Goal: Navigation & Orientation: Find specific page/section

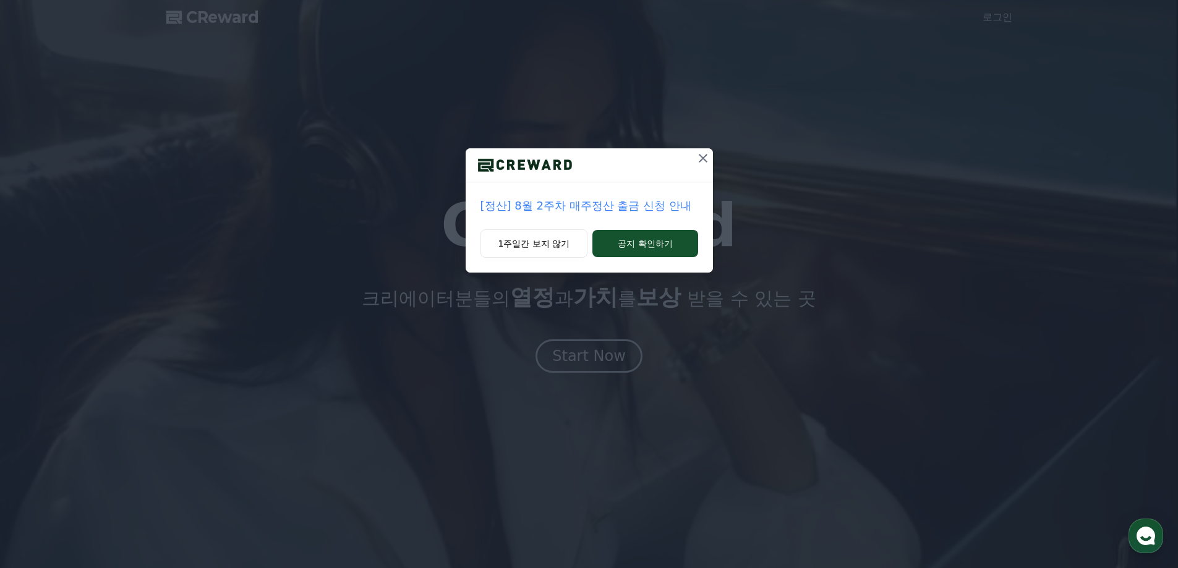
click at [703, 160] on icon at bounding box center [703, 158] width 15 height 15
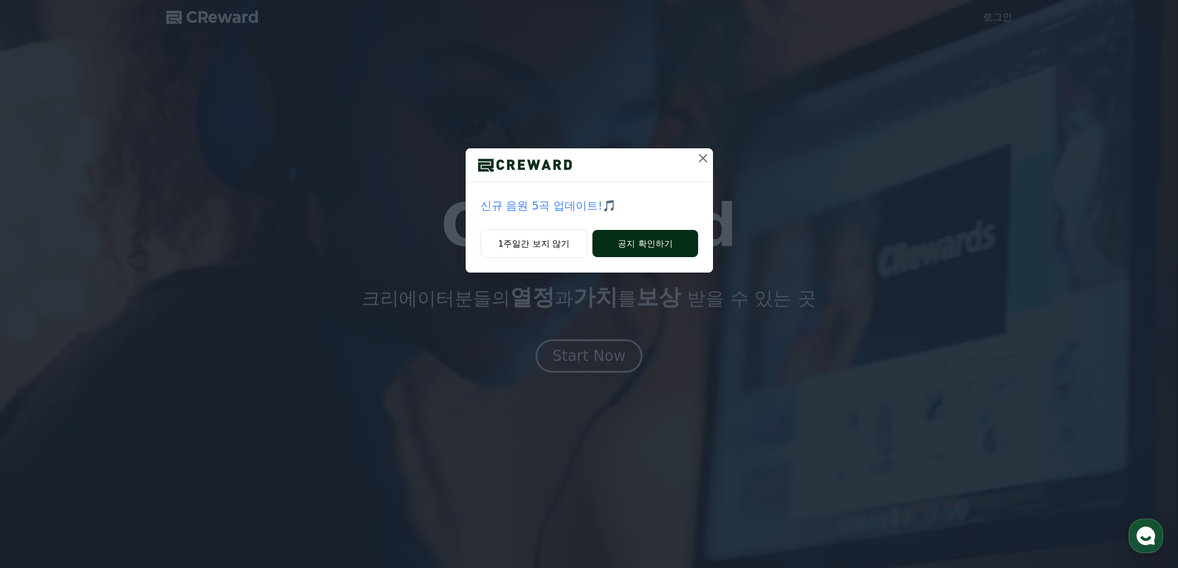
click at [635, 243] on button "공지 확인하기" at bounding box center [644, 243] width 105 height 27
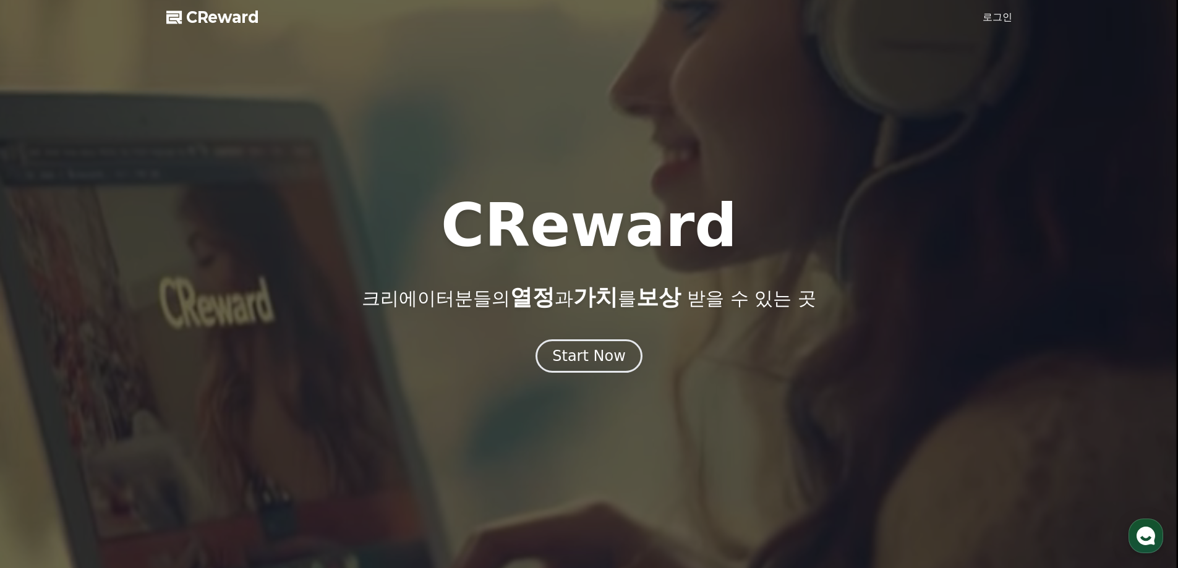
click at [1001, 15] on link "로그인" at bounding box center [998, 17] width 30 height 15
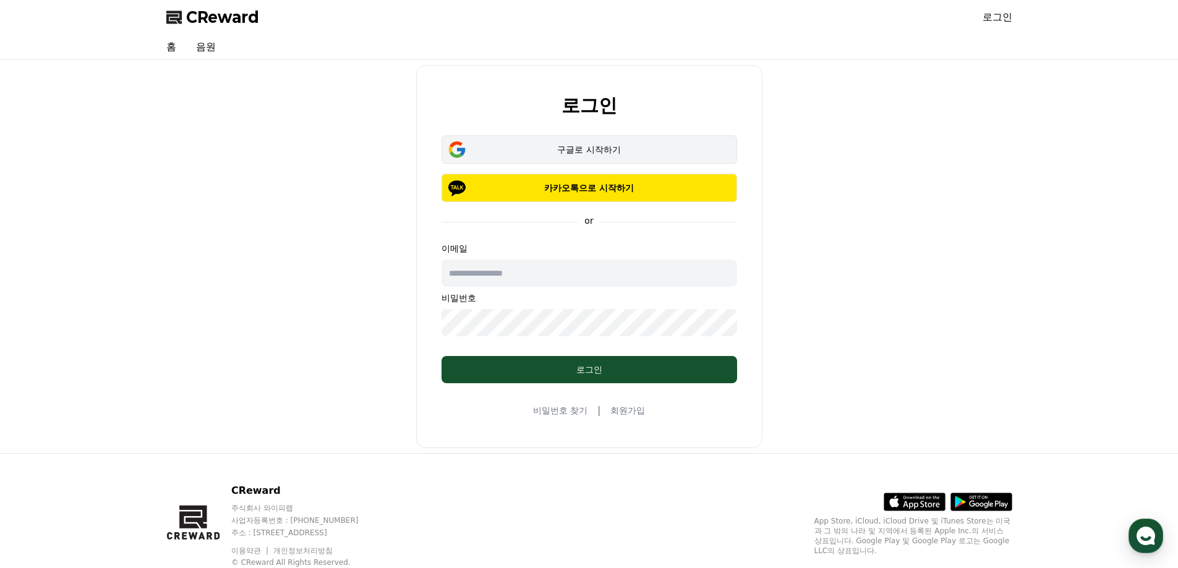
click at [594, 152] on div "구글로 시작하기" at bounding box center [589, 149] width 260 height 12
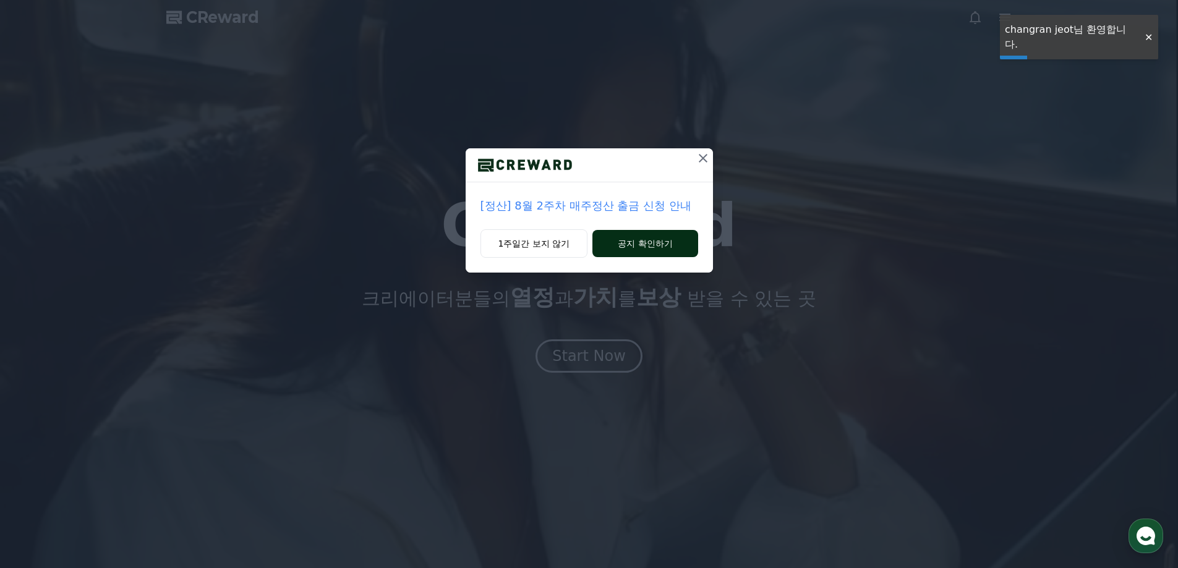
click at [656, 254] on button "공지 확인하기" at bounding box center [644, 243] width 105 height 27
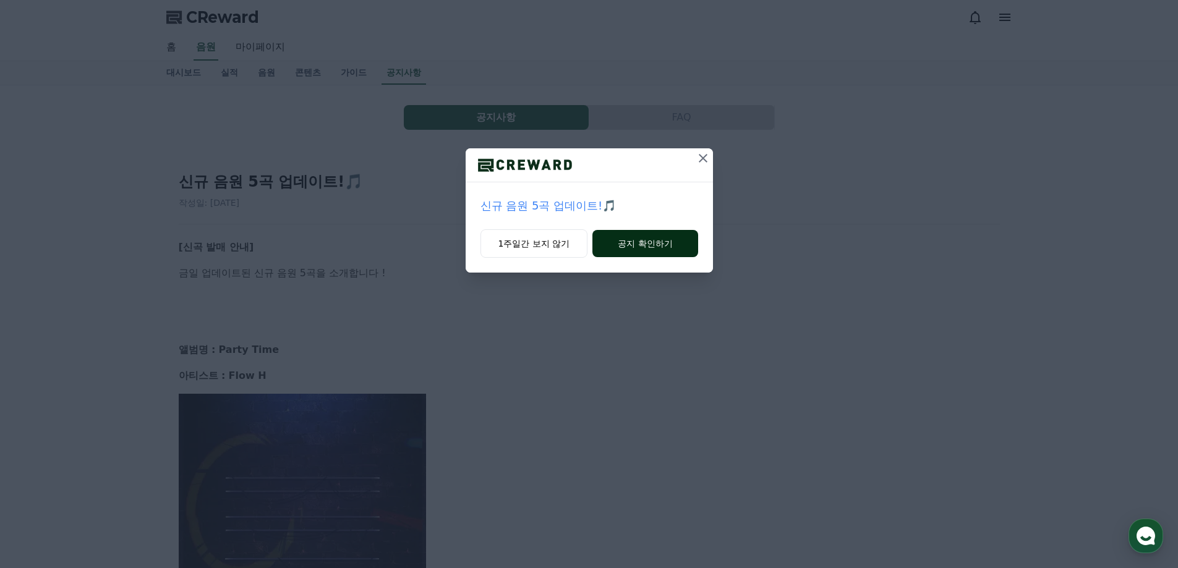
click at [623, 242] on button "공지 확인하기" at bounding box center [644, 243] width 105 height 27
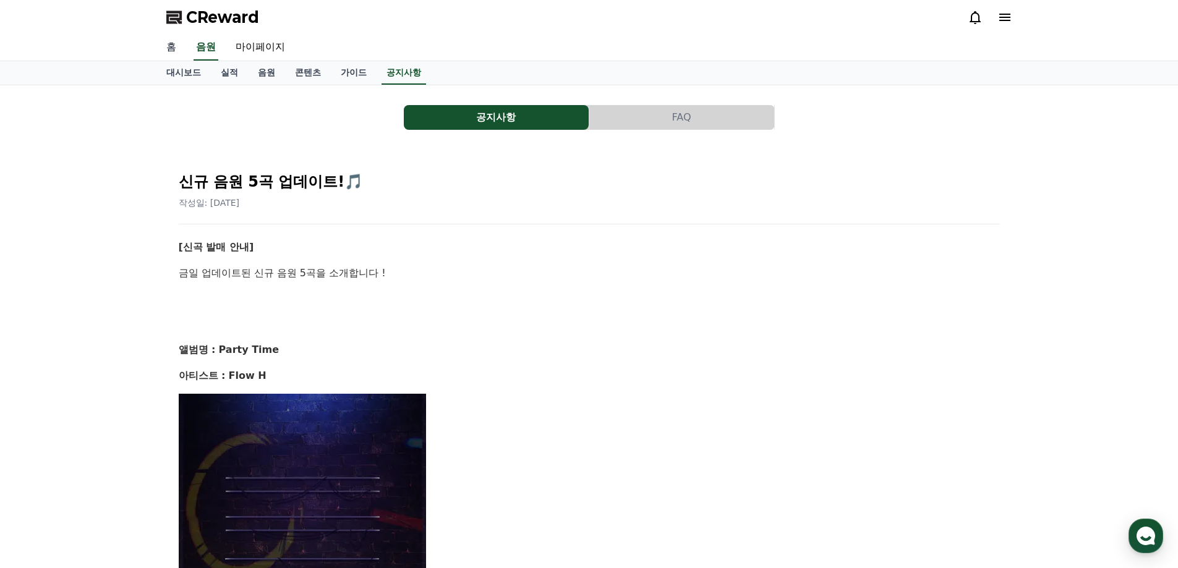
click at [171, 44] on link "홈" at bounding box center [171, 48] width 30 height 26
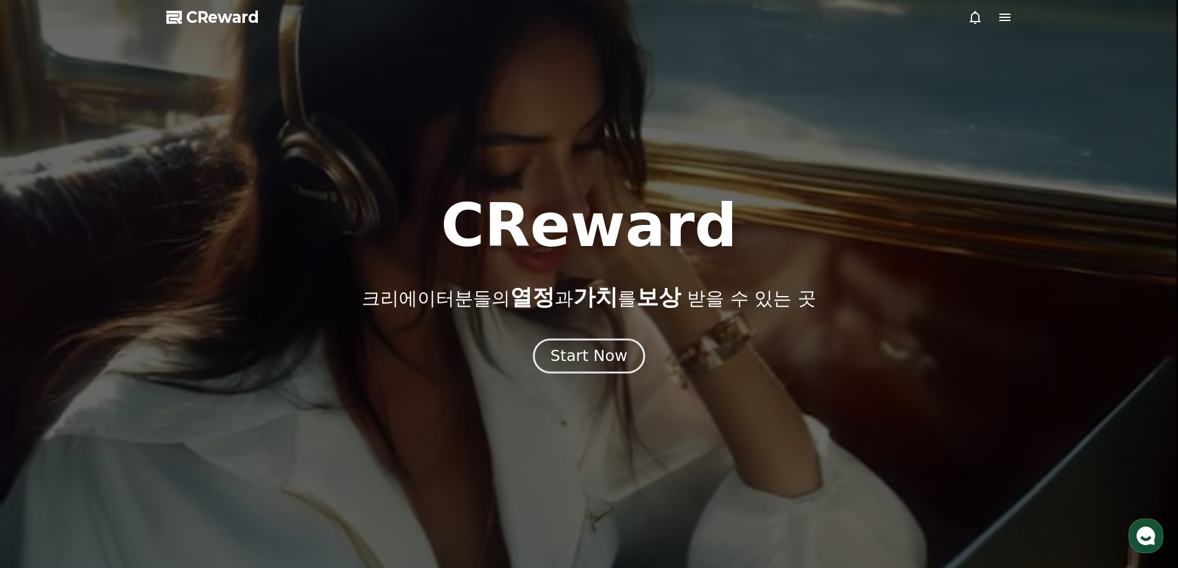
click at [599, 354] on div "Start Now" at bounding box center [588, 356] width 77 height 21
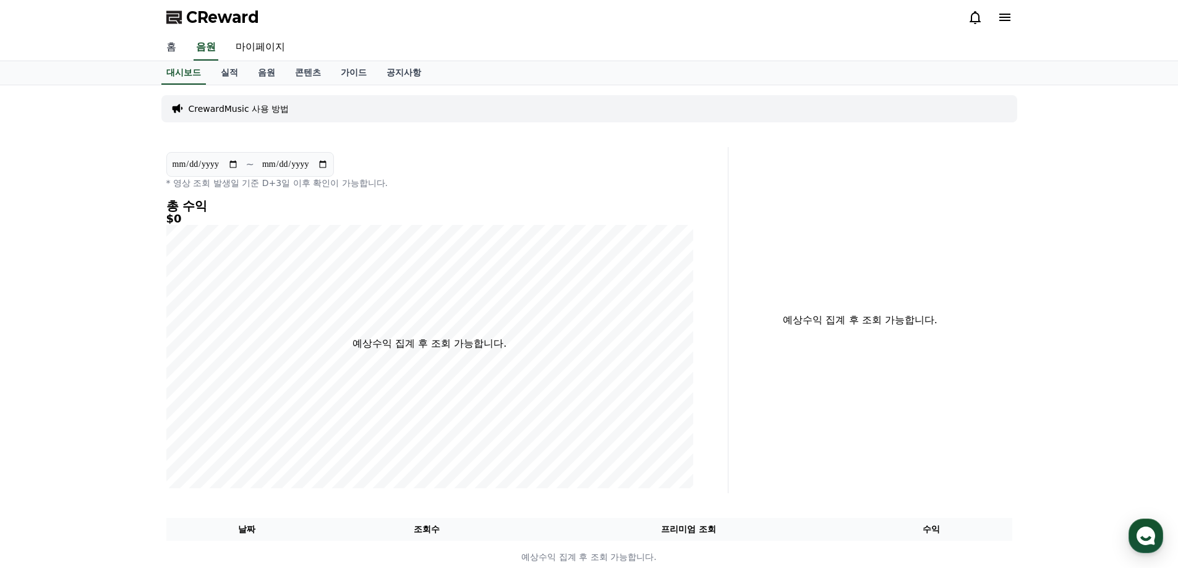
click at [171, 42] on link "홈" at bounding box center [171, 48] width 30 height 26
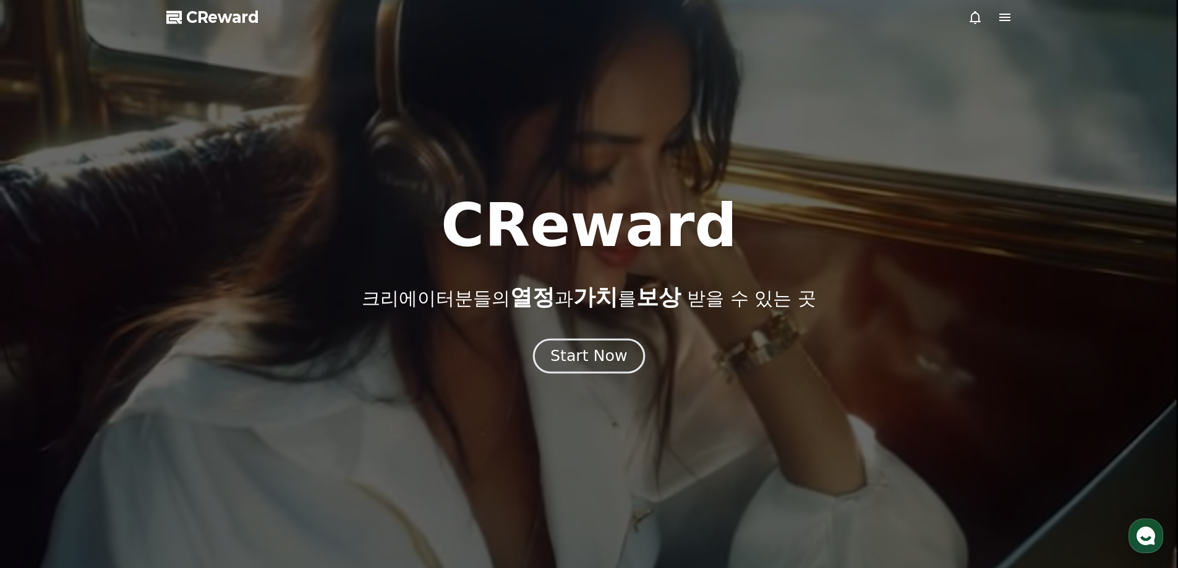
click at [596, 360] on div "Start Now" at bounding box center [588, 356] width 77 height 21
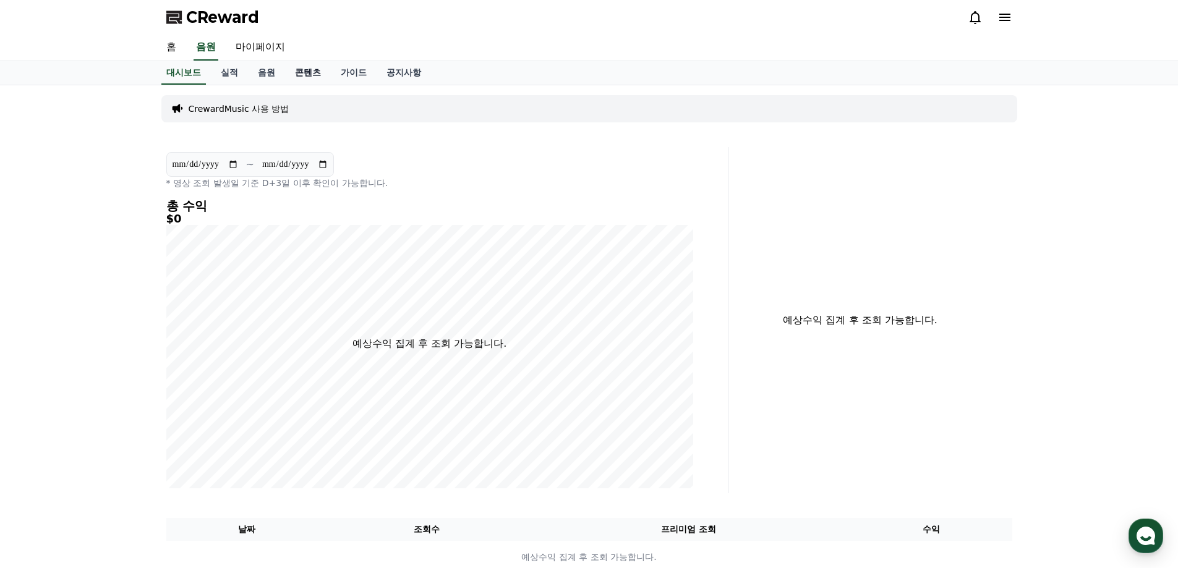
click at [306, 70] on link "콘텐츠" at bounding box center [308, 73] width 46 height 24
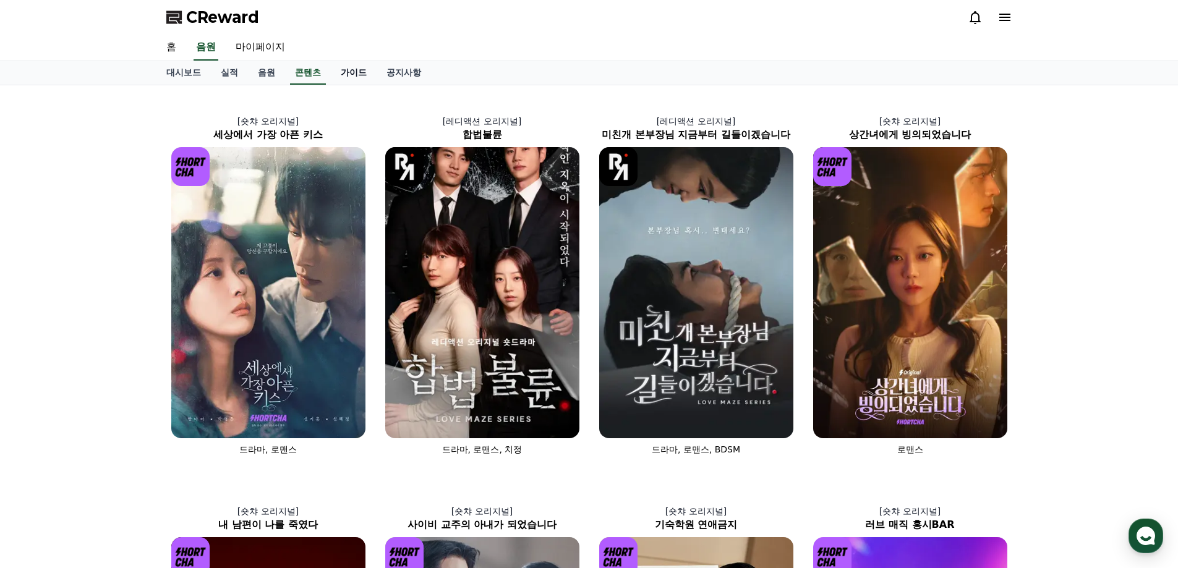
click at [351, 67] on link "가이드" at bounding box center [354, 73] width 46 height 24
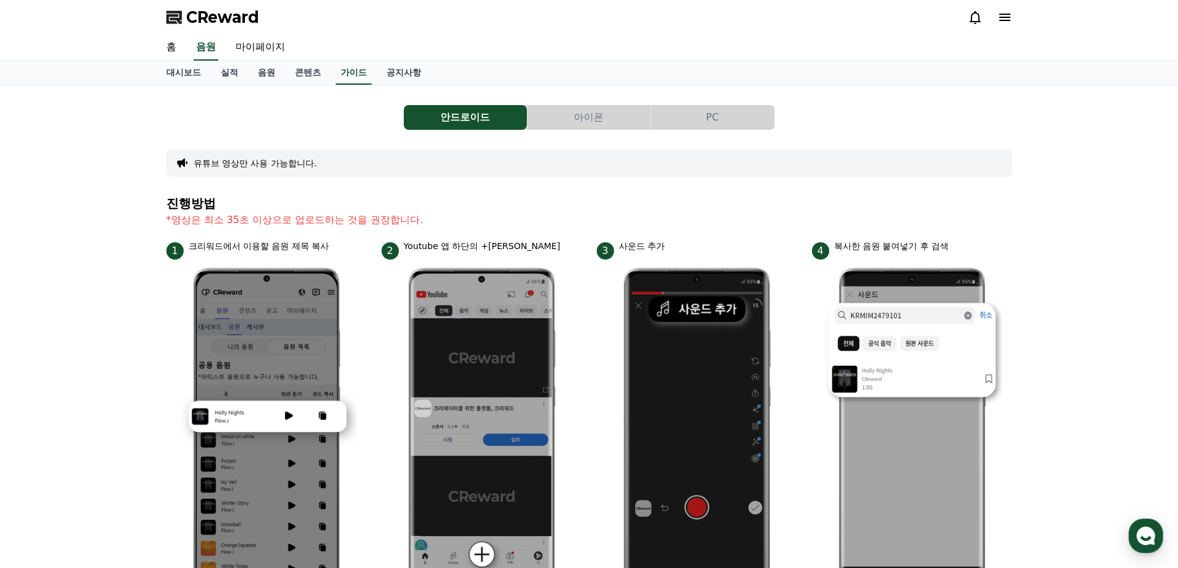
click at [716, 118] on button "PC" at bounding box center [712, 117] width 123 height 25
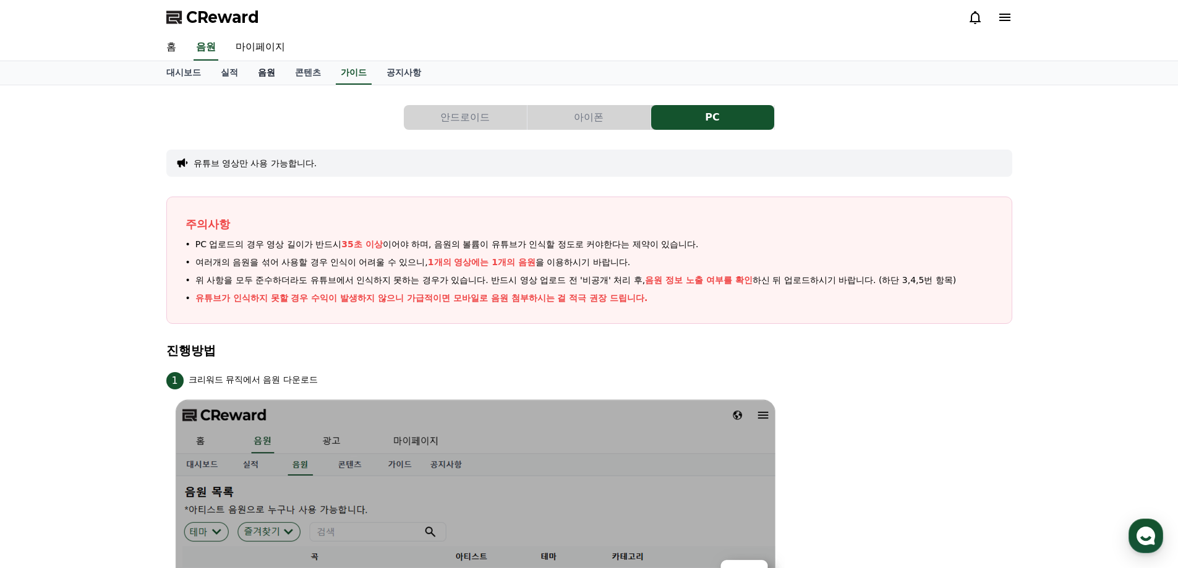
click at [273, 71] on link "음원" at bounding box center [266, 73] width 37 height 24
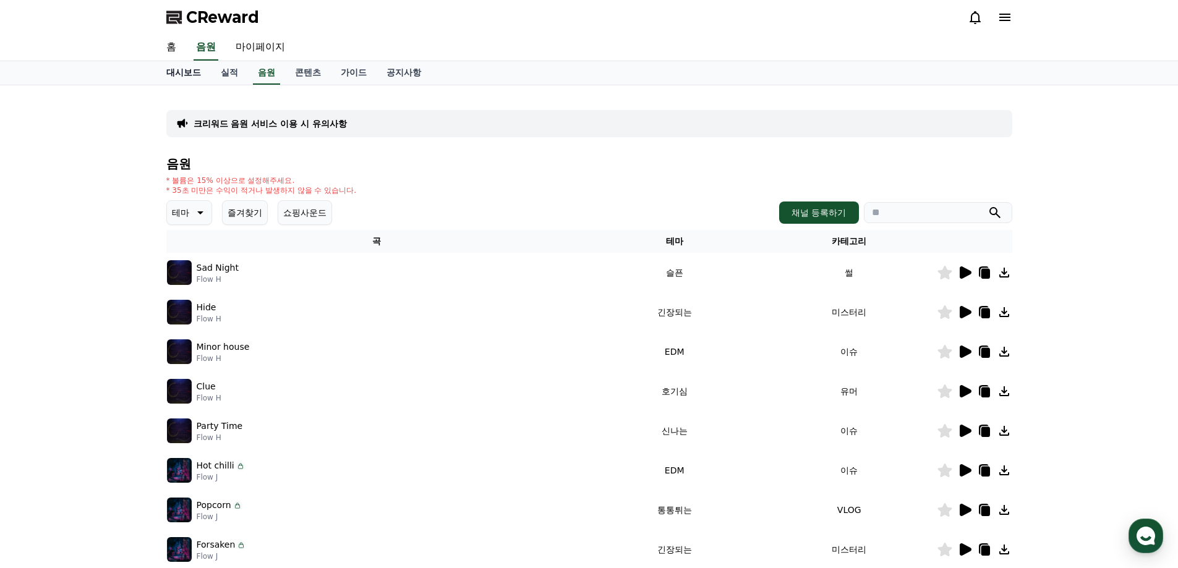
click at [188, 72] on link "대시보드" at bounding box center [183, 73] width 54 height 24
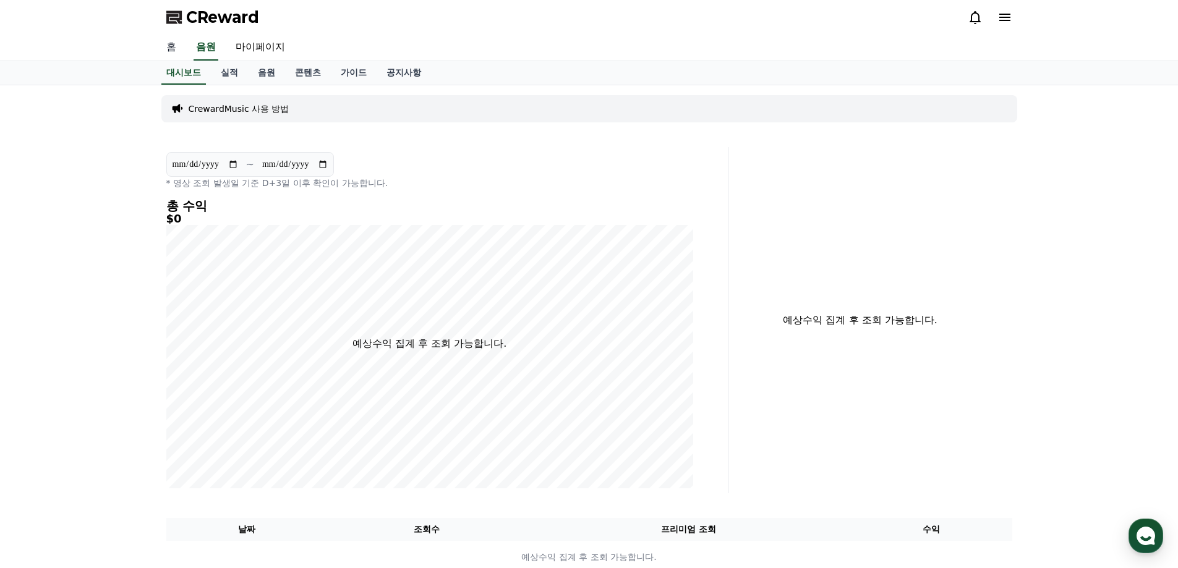
click at [171, 54] on link "홈" at bounding box center [171, 48] width 30 height 26
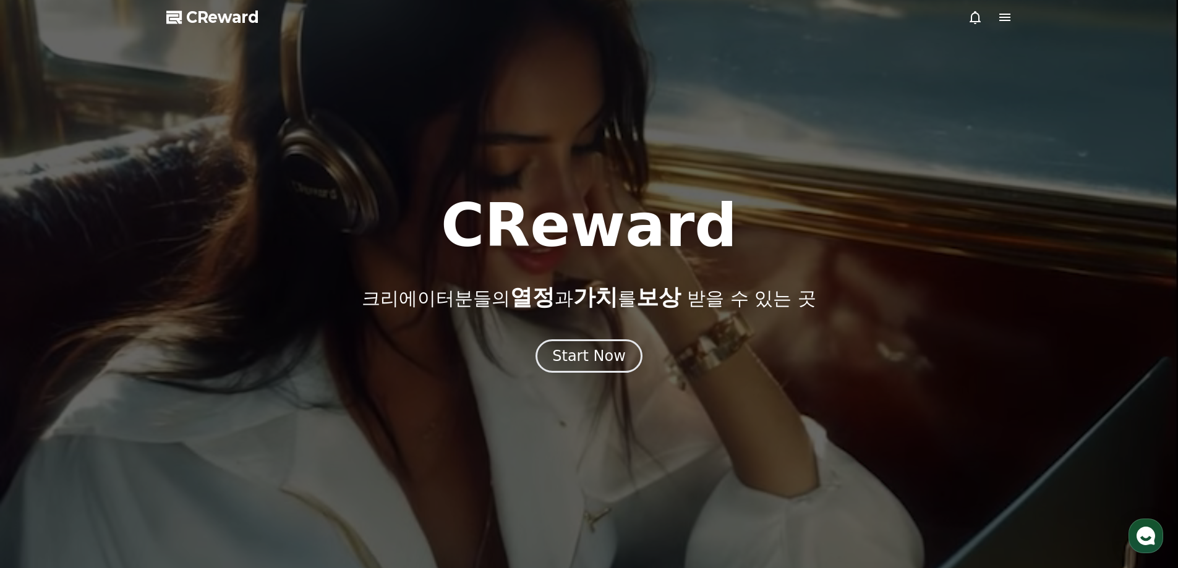
click at [1010, 15] on icon at bounding box center [1005, 17] width 15 height 15
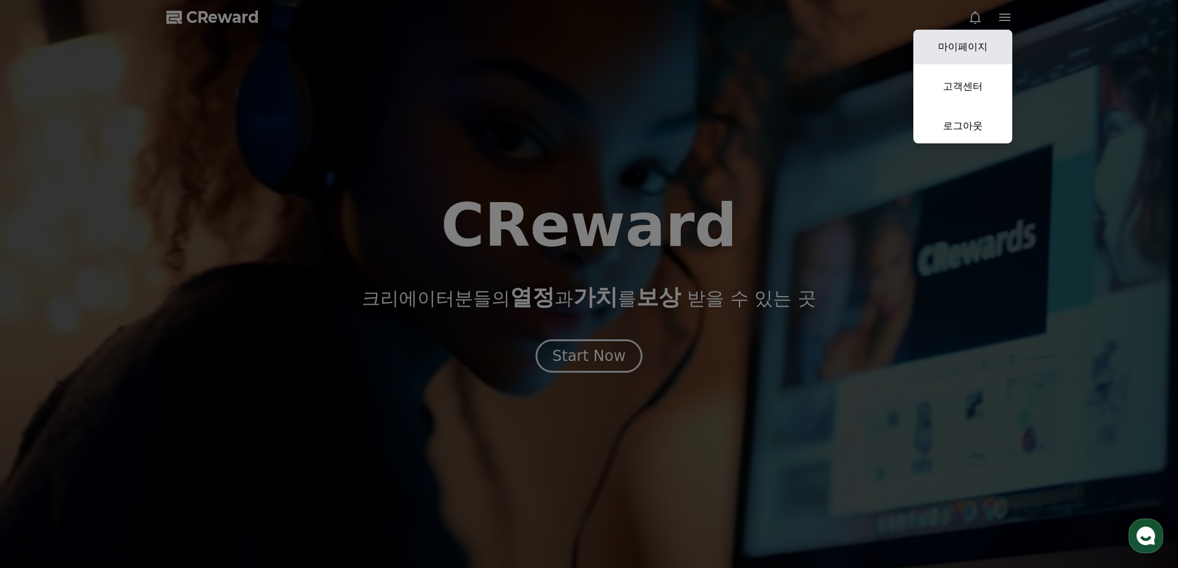
click at [988, 49] on link "마이페이지" at bounding box center [962, 47] width 99 height 35
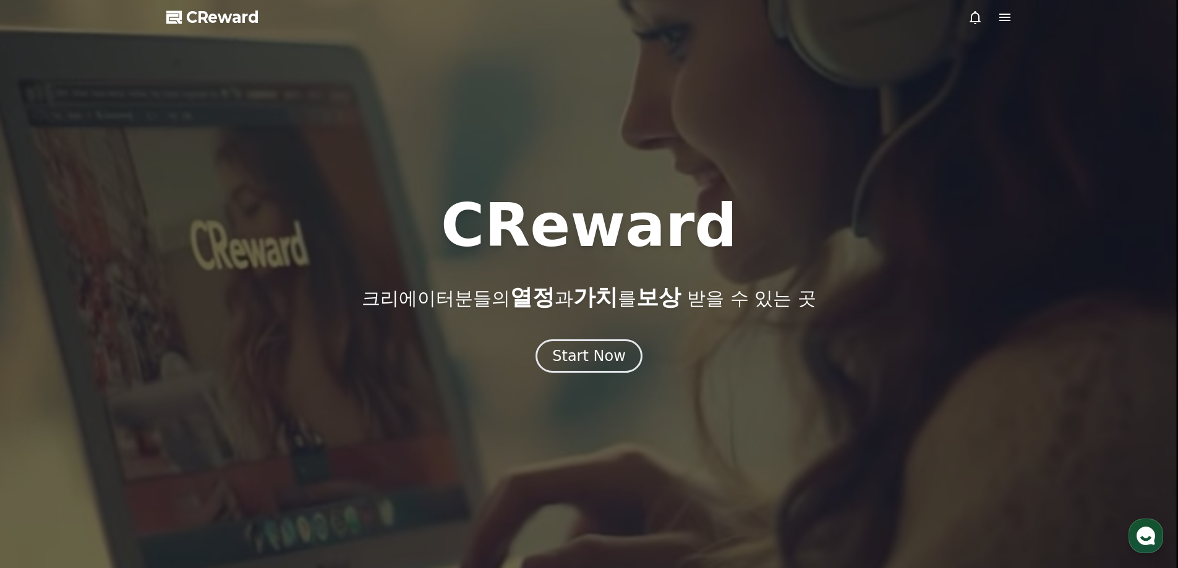
select select "**********"
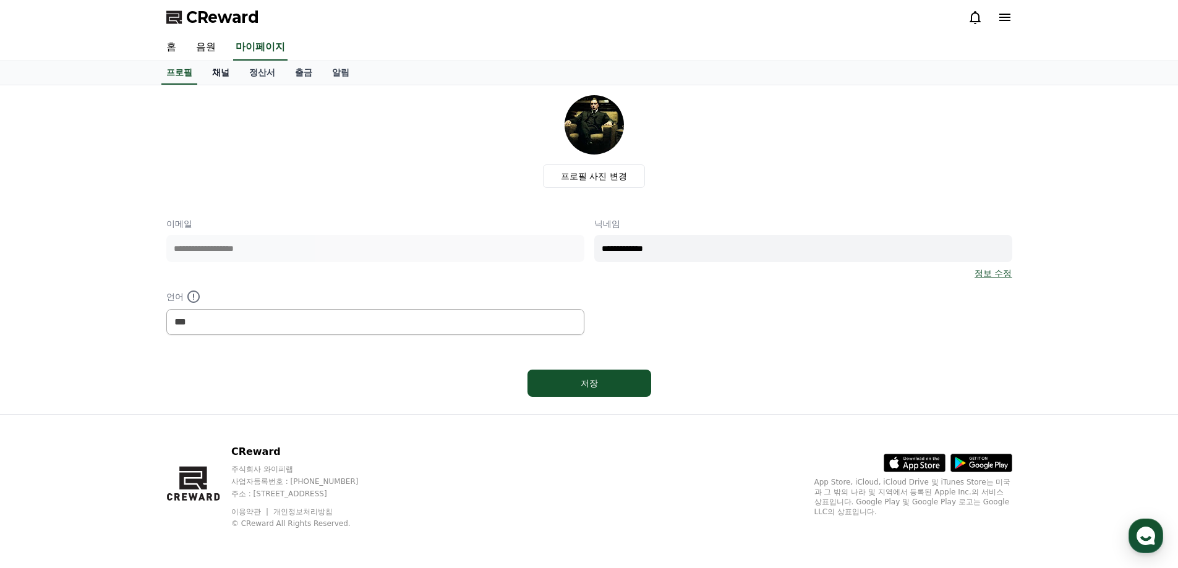
click at [211, 73] on link "채널" at bounding box center [220, 73] width 37 height 24
